Goal: Task Accomplishment & Management: Complete application form

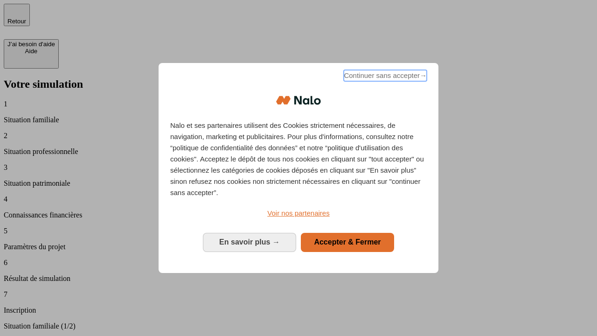
click at [384, 77] on span "Continuer sans accepter →" at bounding box center [385, 75] width 83 height 11
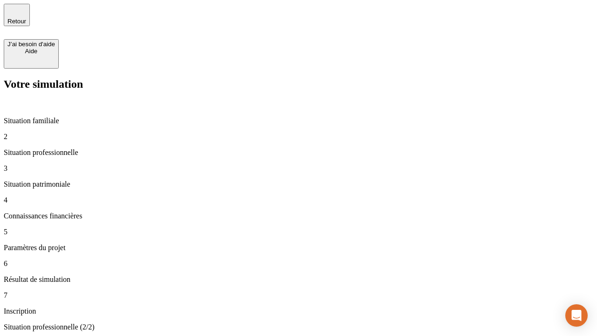
type input "30 000"
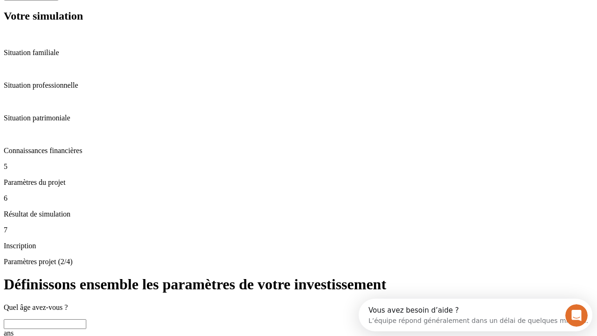
scroll to position [33, 0]
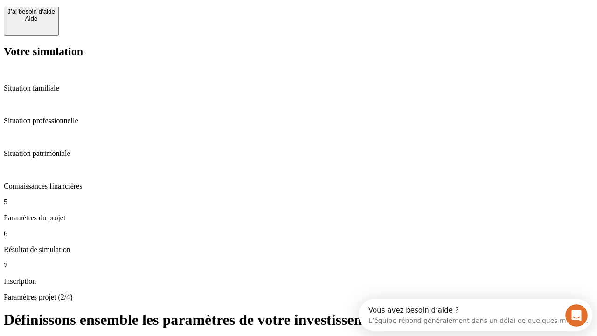
type input "25"
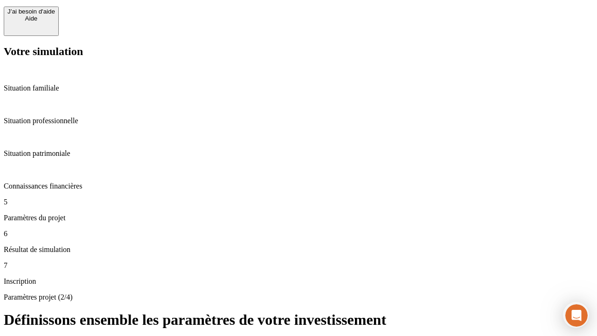
type input "1 000"
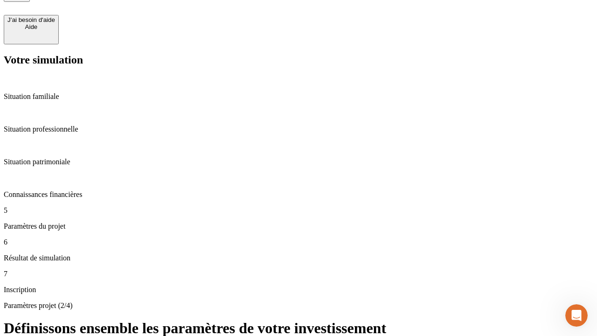
type input "640"
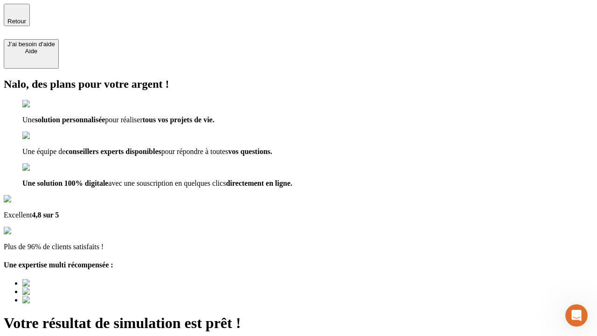
type input "[EMAIL_ADDRESS][PERSON_NAME][DOMAIN_NAME]"
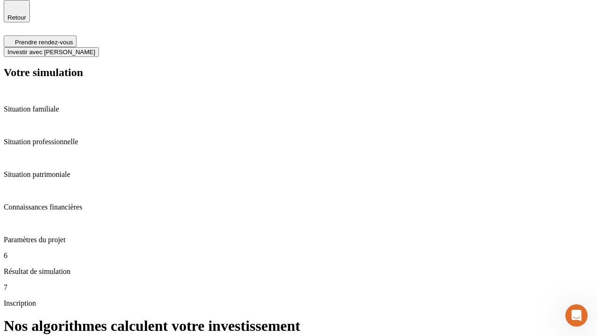
click at [95, 49] on span "Investir avec [PERSON_NAME]" at bounding box center [51, 52] width 88 height 7
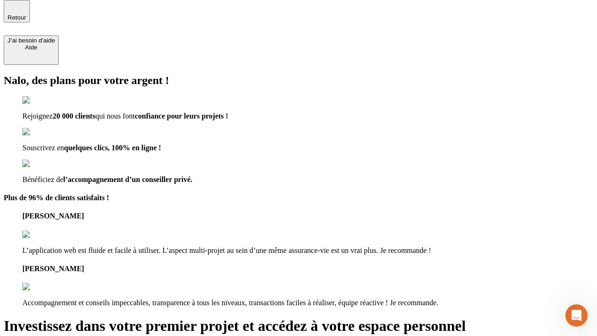
scroll to position [3, 0]
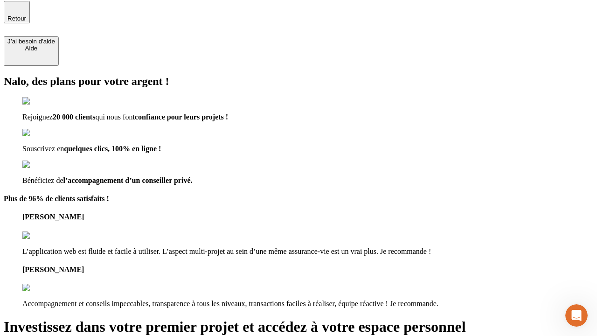
type input "[PERSON_NAME][EMAIL_ADDRESS][DOMAIN_NAME]"
